Goal: Information Seeking & Learning: Learn about a topic

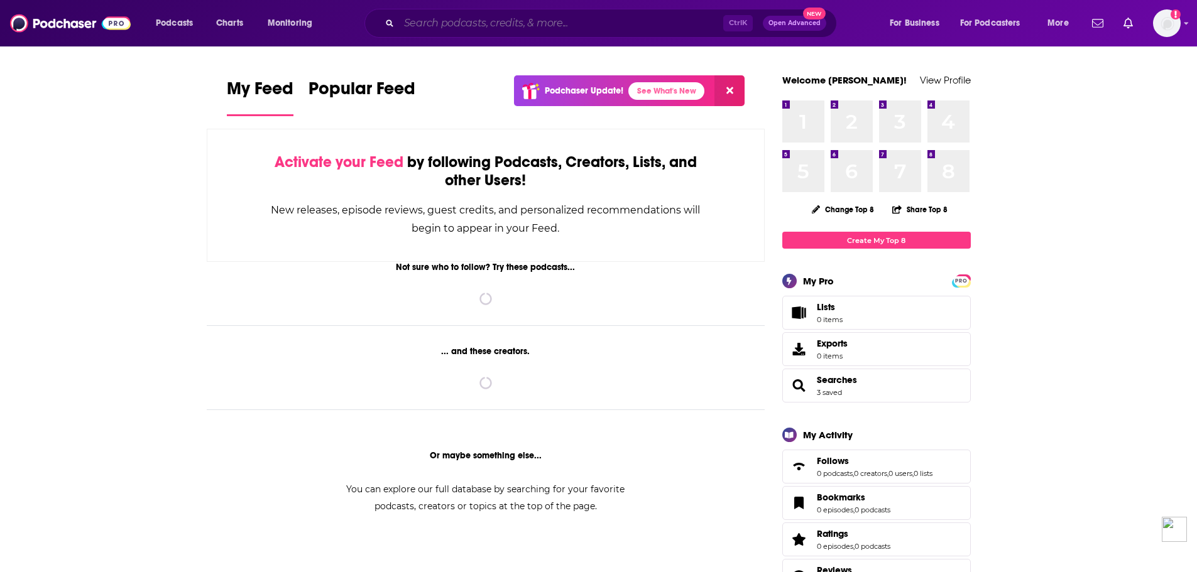
click at [466, 28] on input "Search podcasts, credits, & more..." at bounding box center [561, 23] width 324 height 20
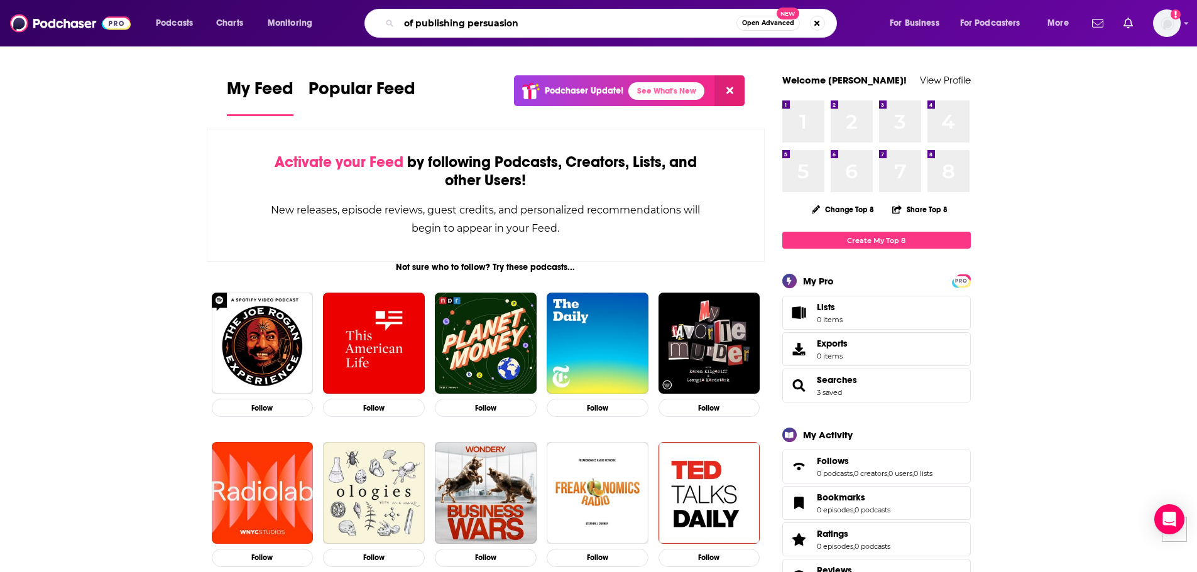
type input "of publishing persuasion"
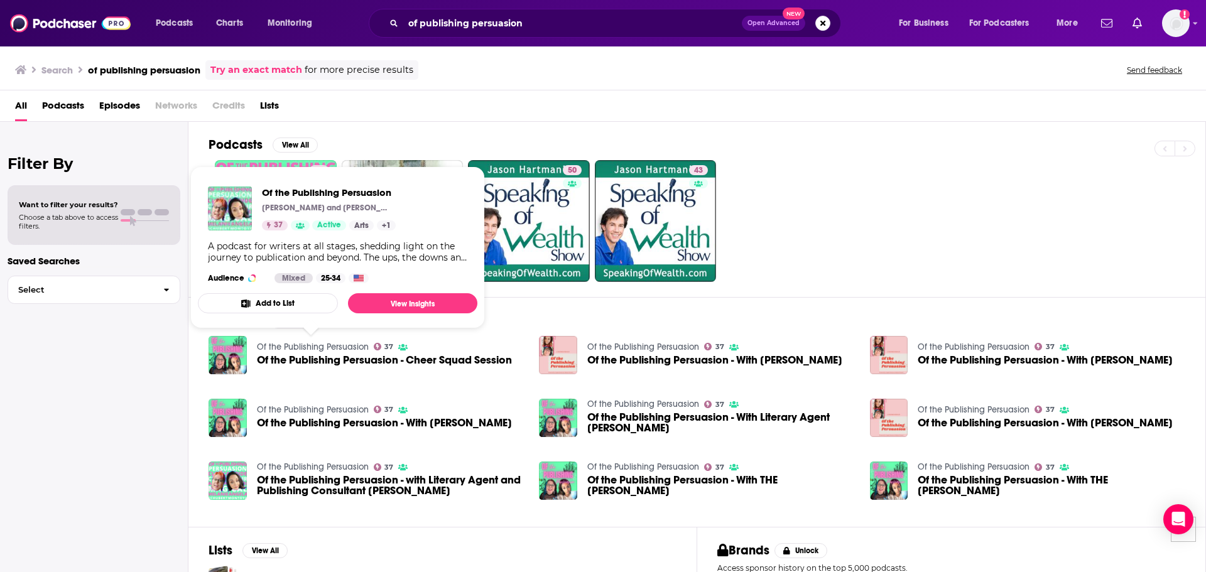
click at [269, 348] on link "Of the Publishing Persuasion" at bounding box center [313, 347] width 112 height 11
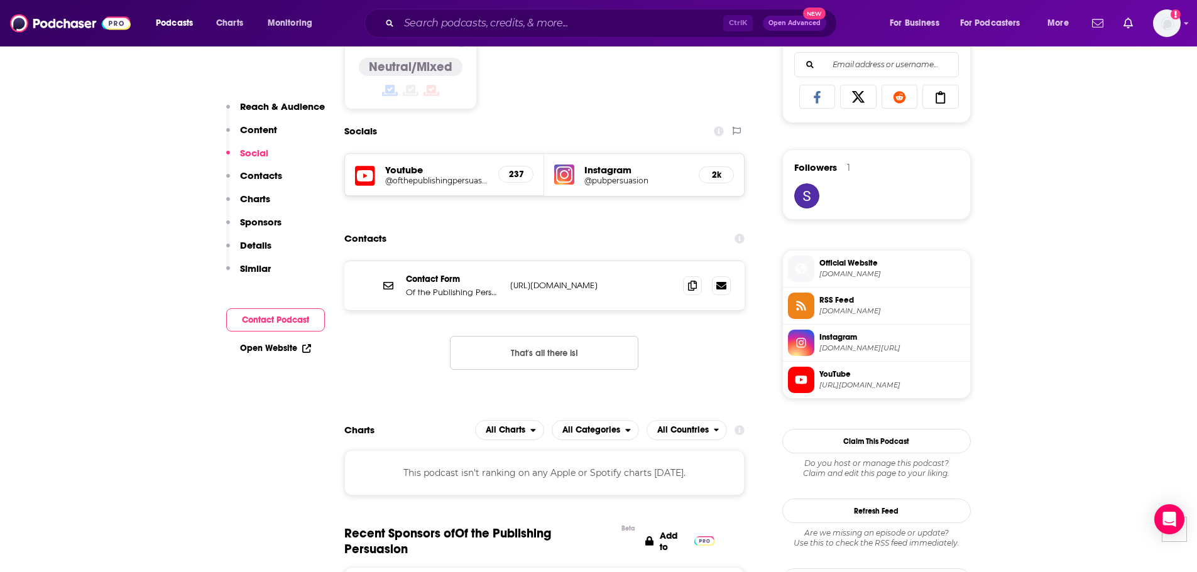
scroll to position [817, 0]
